Goal: Information Seeking & Learning: Check status

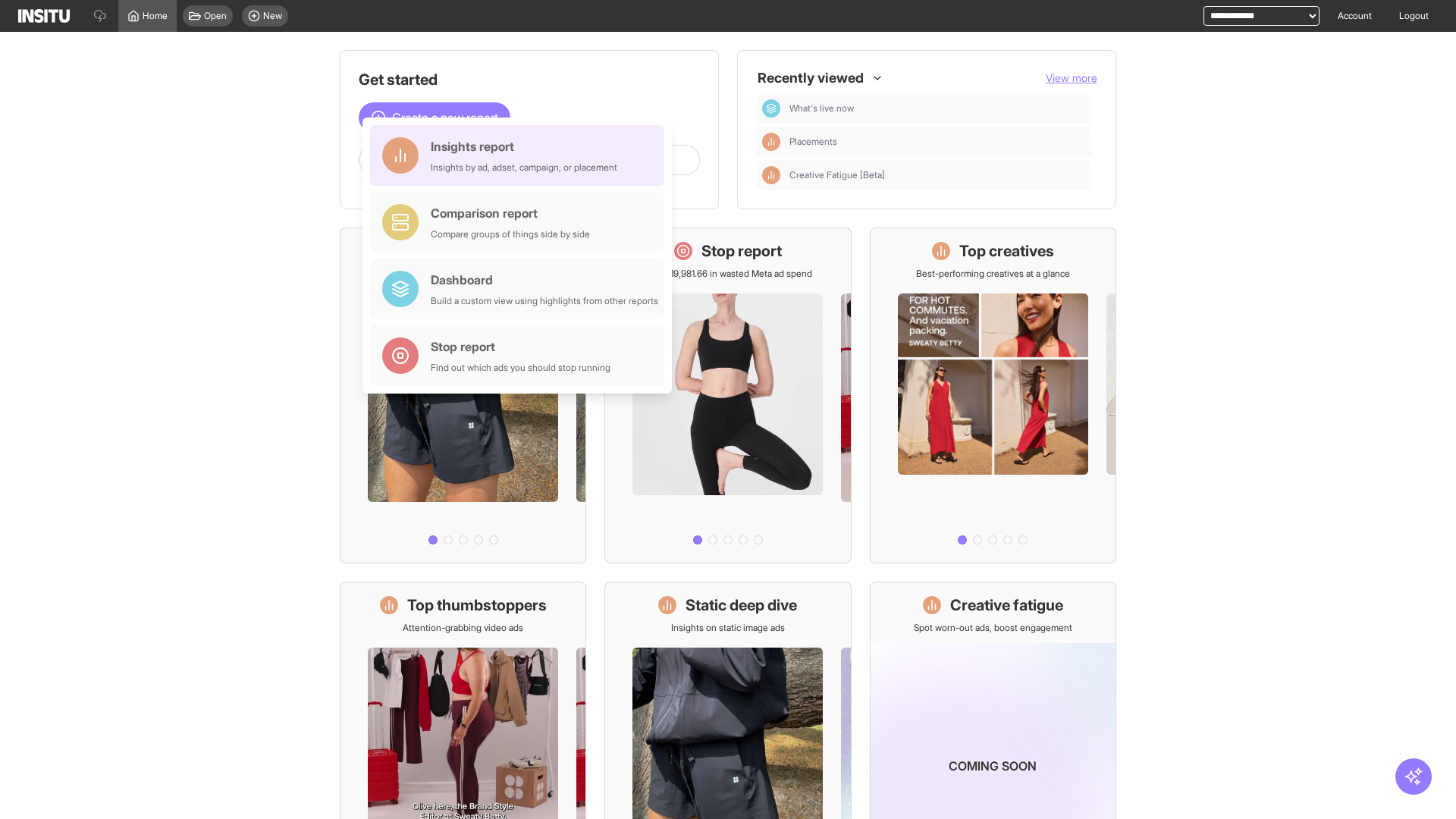
click at [521, 155] on div "Insights report Insights by ad, adset, campaign, or placement" at bounding box center [524, 155] width 186 height 36
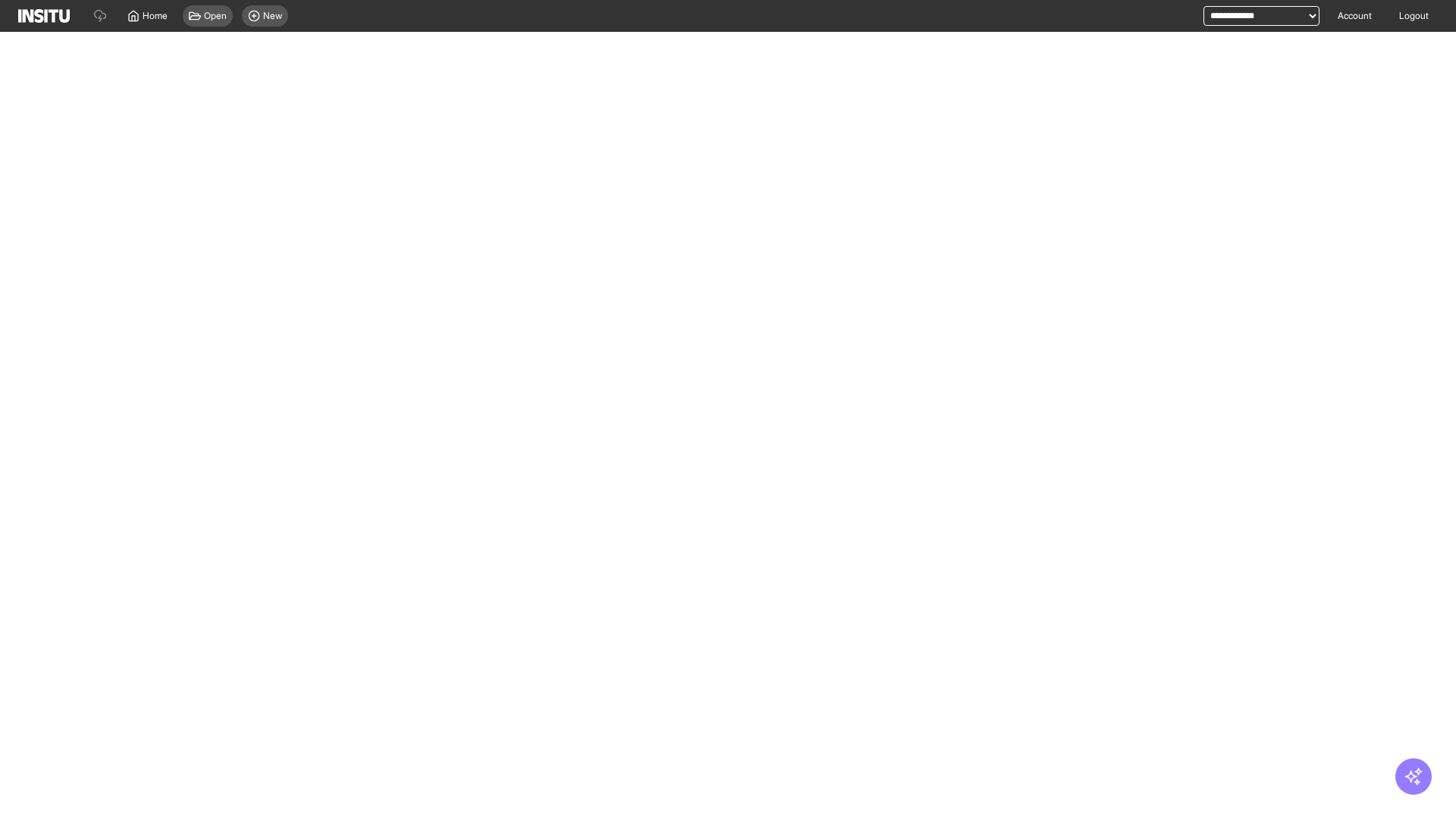
select select "**"
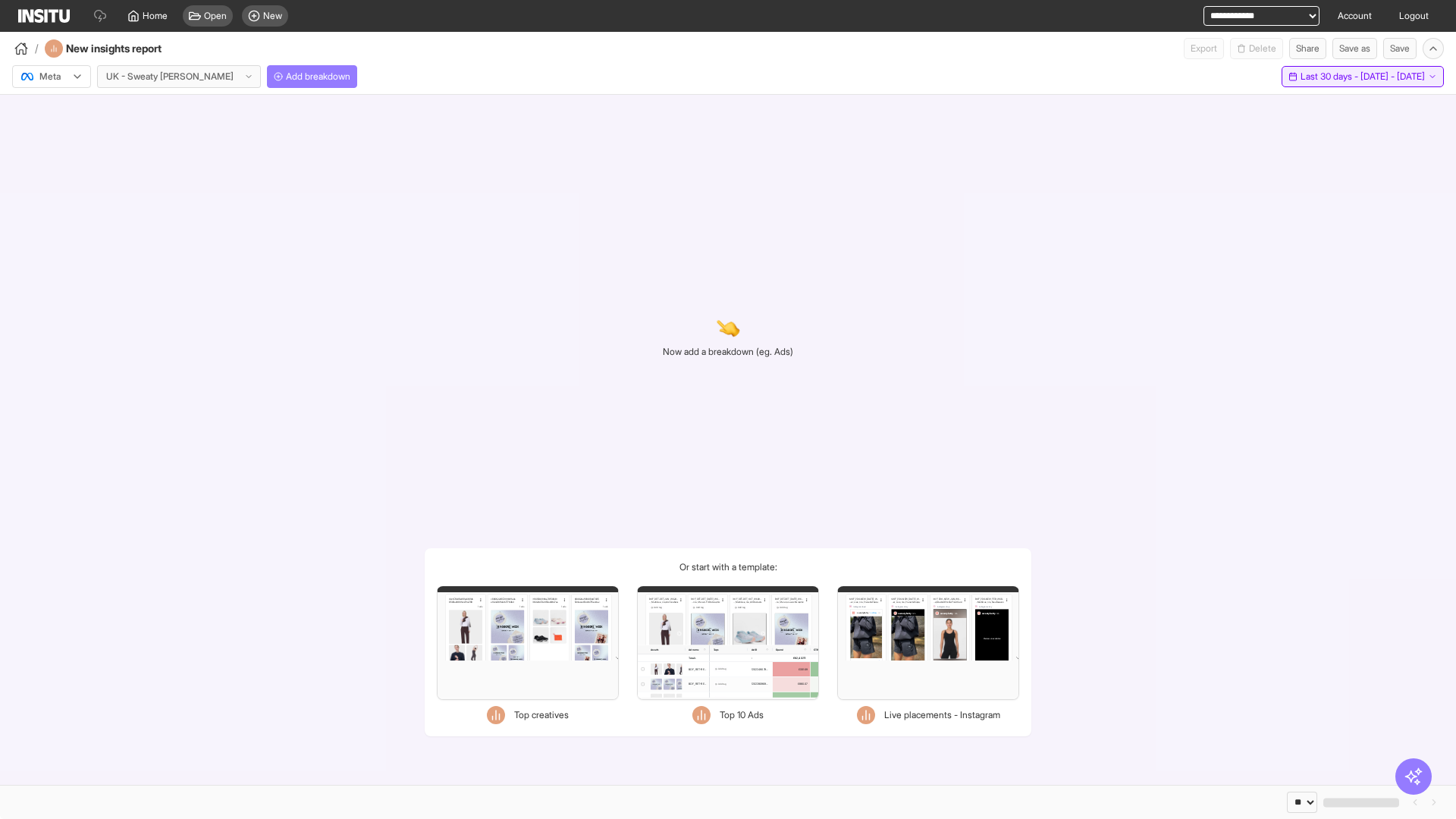
click at [1328, 76] on span "Last 30 days - [DATE] - [DATE]" at bounding box center [1363, 77] width 124 height 12
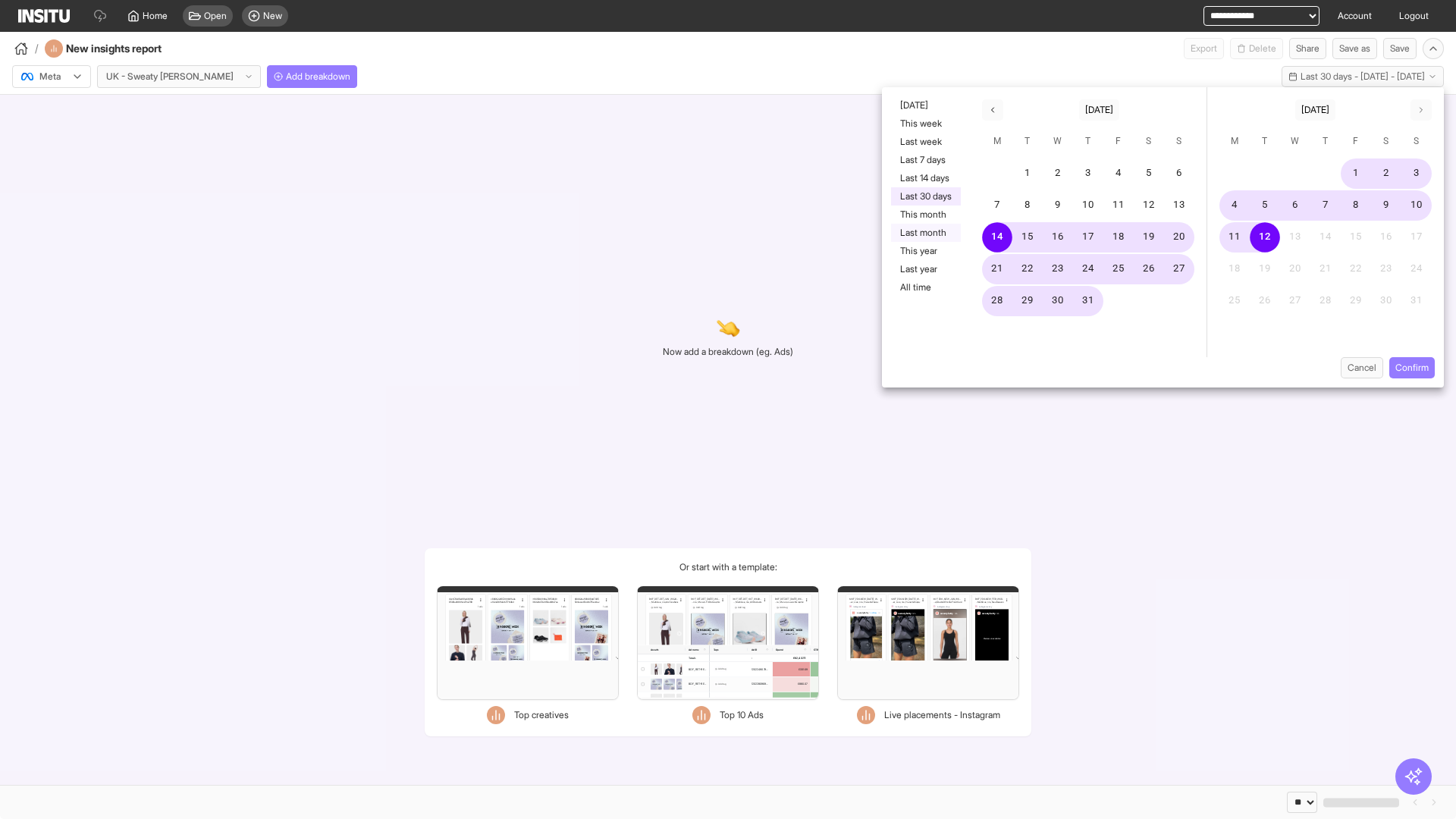
click at [925, 233] on button "Last month" at bounding box center [926, 232] width 70 height 19
